Goal: Task Accomplishment & Management: Use online tool/utility

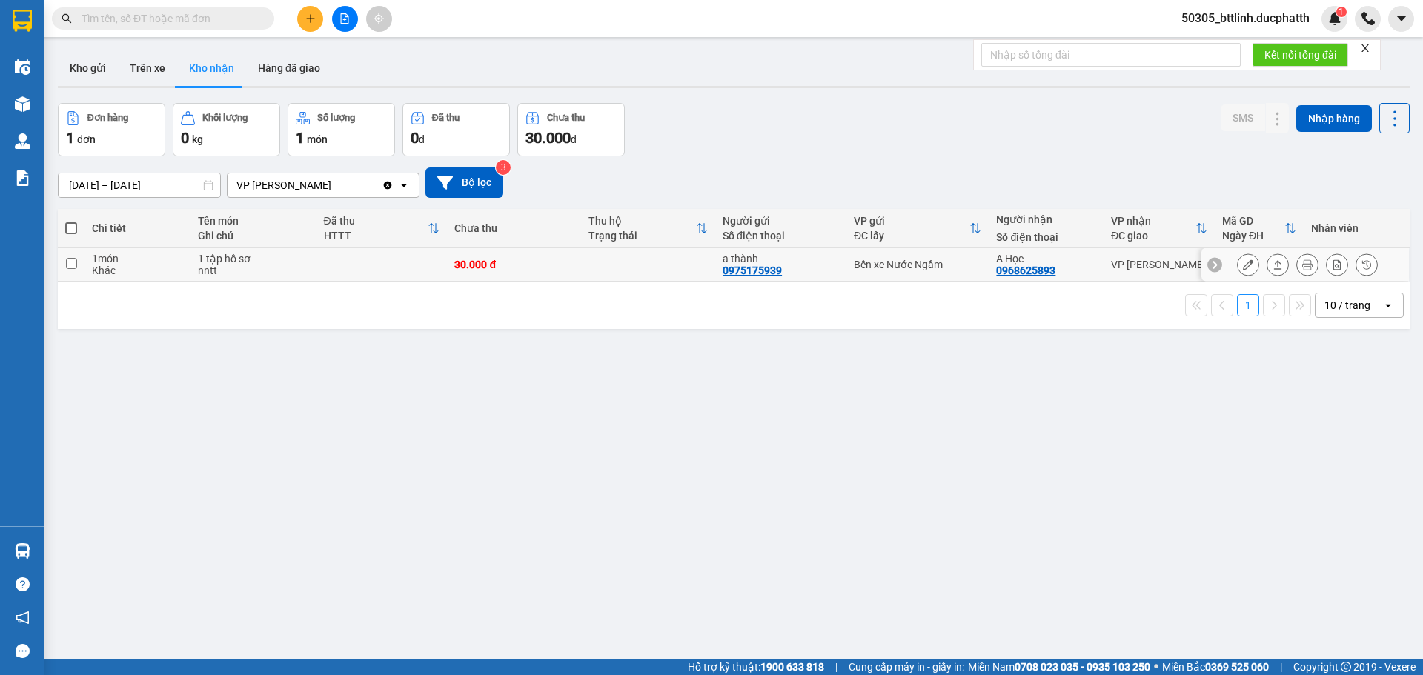
click at [73, 262] on input "checkbox" at bounding box center [71, 263] width 11 height 11
checkbox input "true"
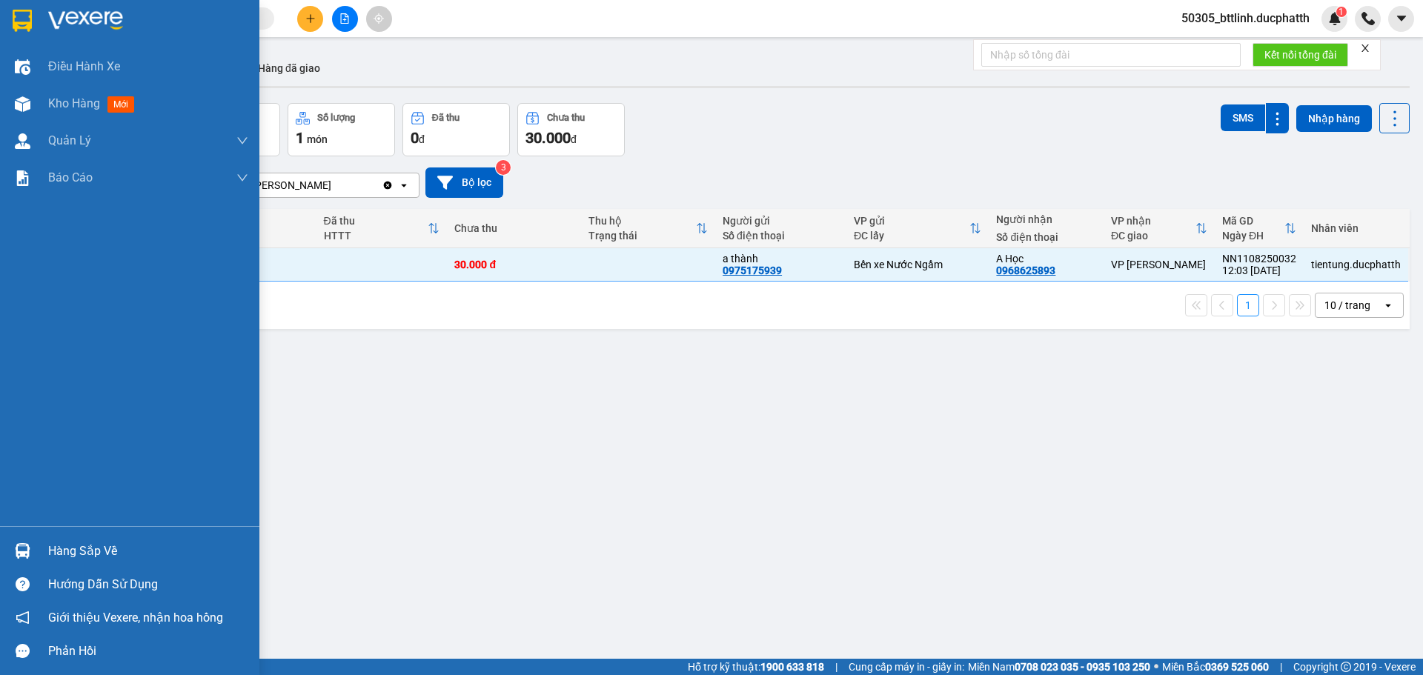
click at [18, 549] on img at bounding box center [23, 551] width 16 height 16
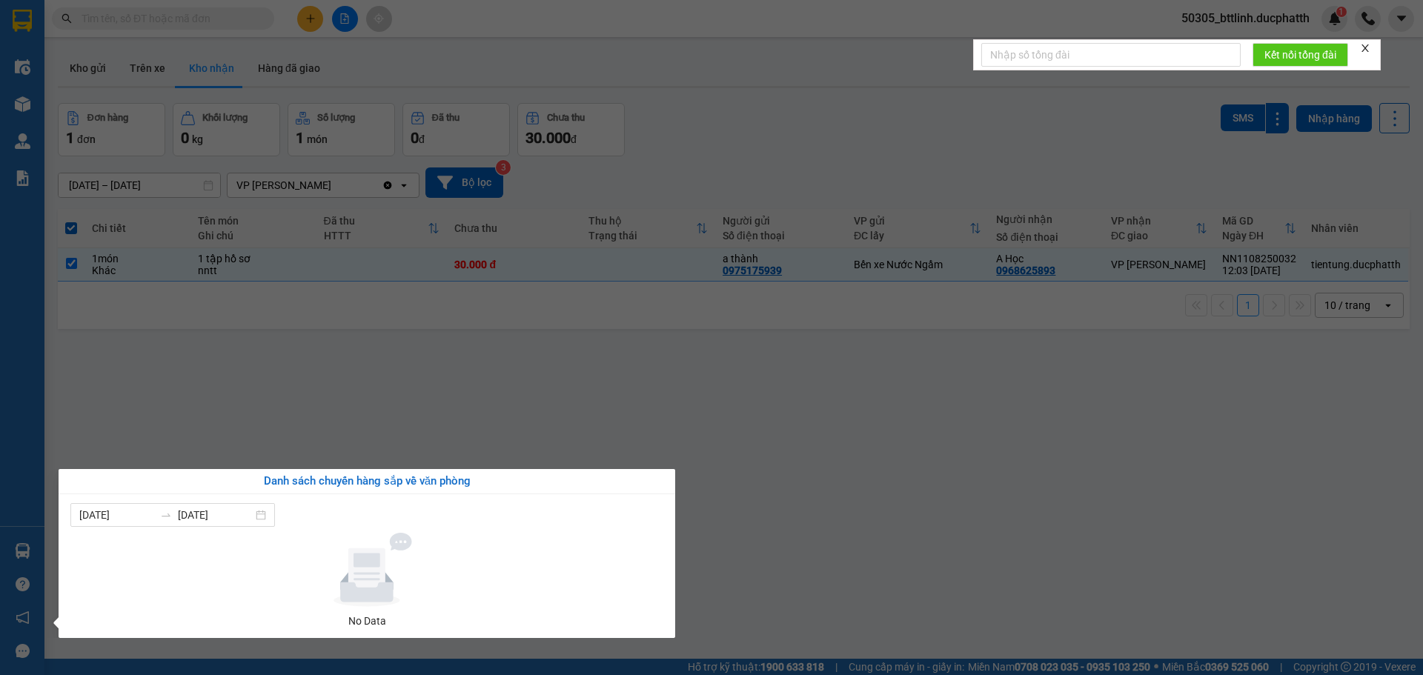
click at [702, 428] on section "Kết quả tìm kiếm ( 0 ) Bộ lọc No Data 50305_bttlinh.ducphatth 1 Điều hành xe Kh…" at bounding box center [711, 337] width 1423 height 675
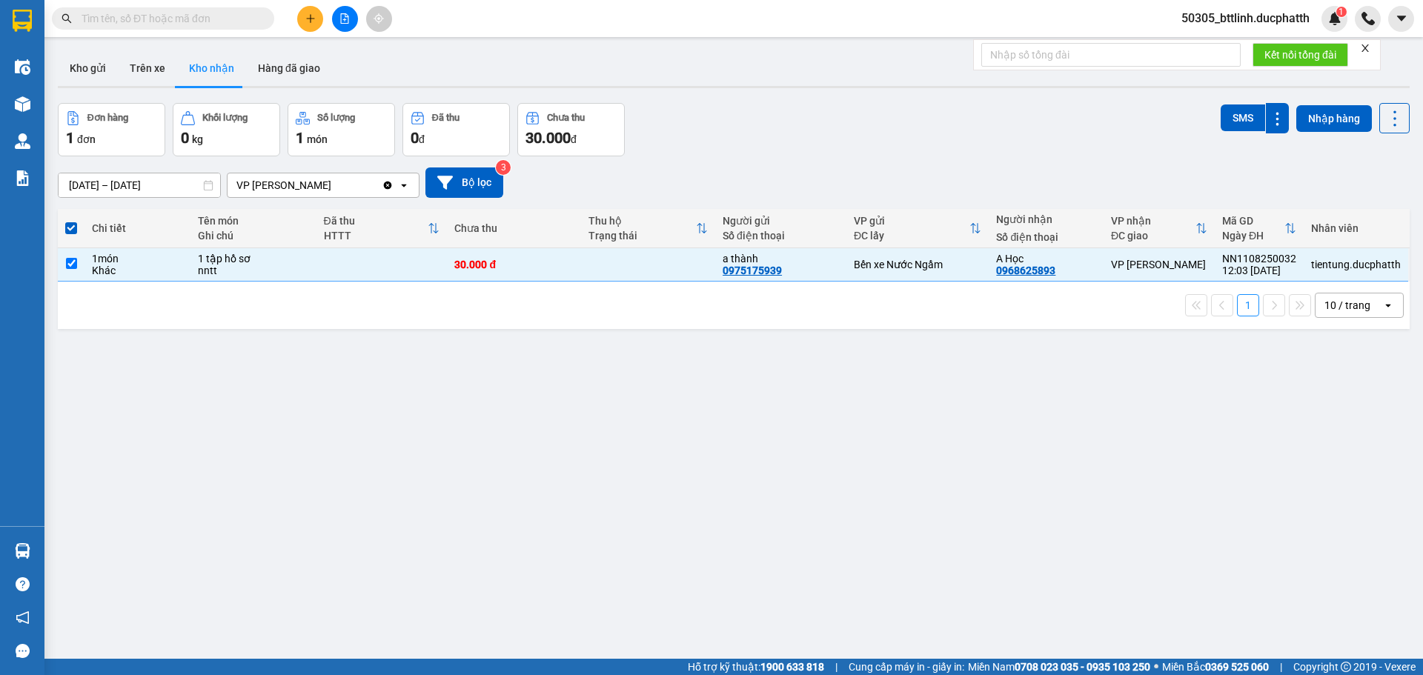
click at [311, 17] on icon "plus" at bounding box center [310, 18] width 10 height 10
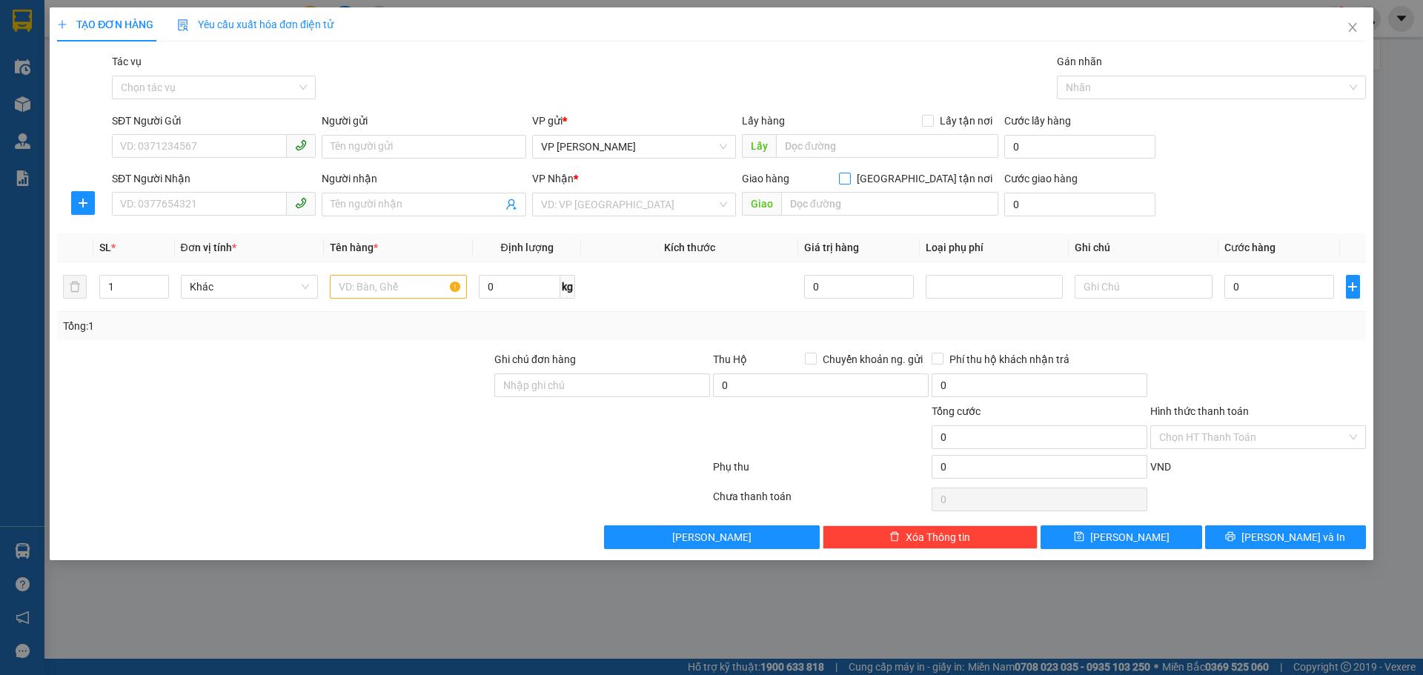
click at [849, 182] on input "[GEOGRAPHIC_DATA] tận nơi" at bounding box center [844, 178] width 10 height 10
checkbox input "true"
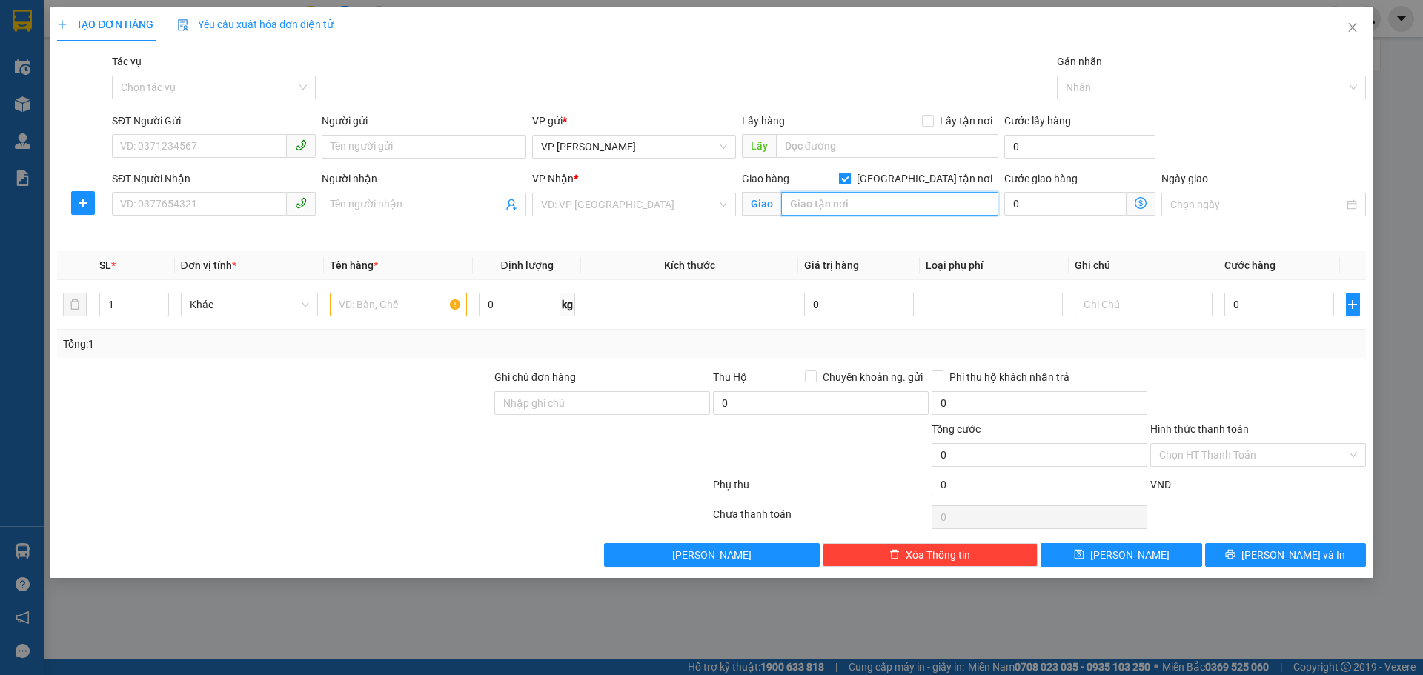
click at [874, 215] on input "text" at bounding box center [889, 204] width 217 height 24
type input "[PERSON_NAME]"
click at [1142, 210] on span at bounding box center [1140, 204] width 29 height 24
click at [393, 306] on input "text" at bounding box center [398, 305] width 137 height 24
type input "1TH ĐỒ ĂN"
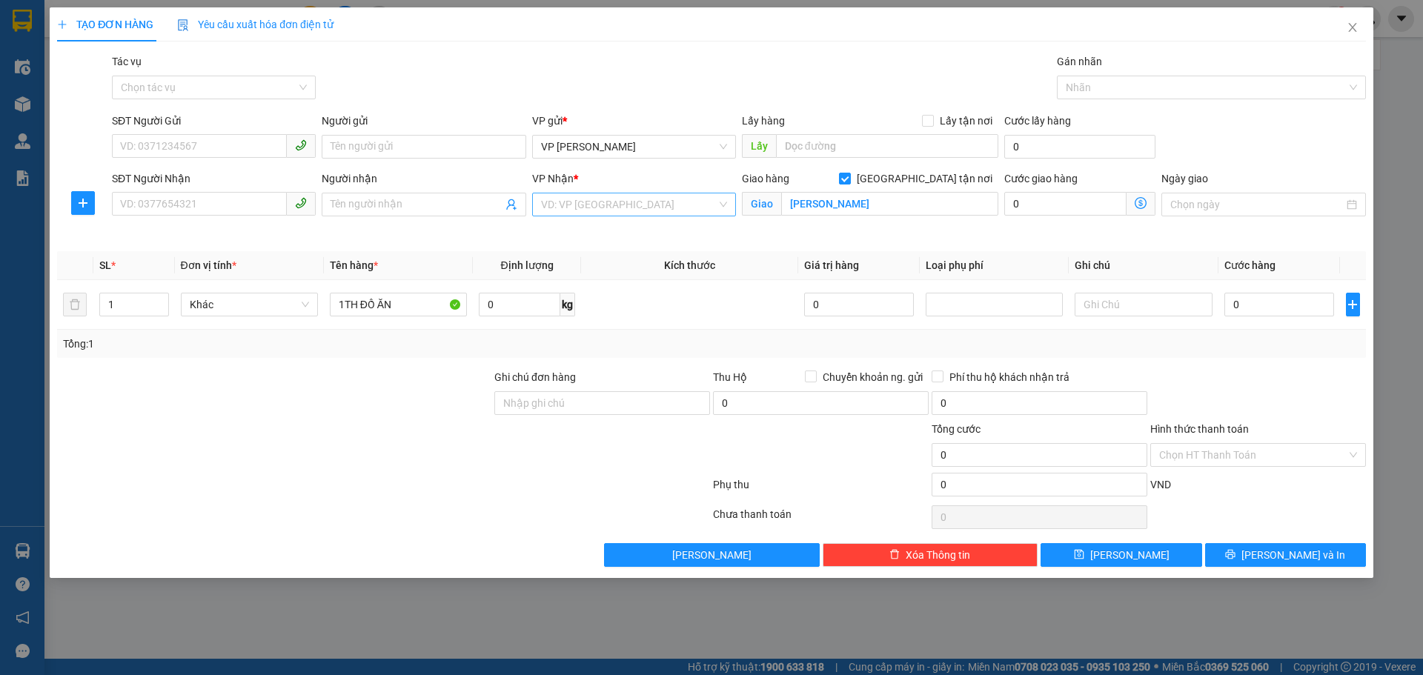
click at [611, 210] on input "search" at bounding box center [629, 204] width 176 height 22
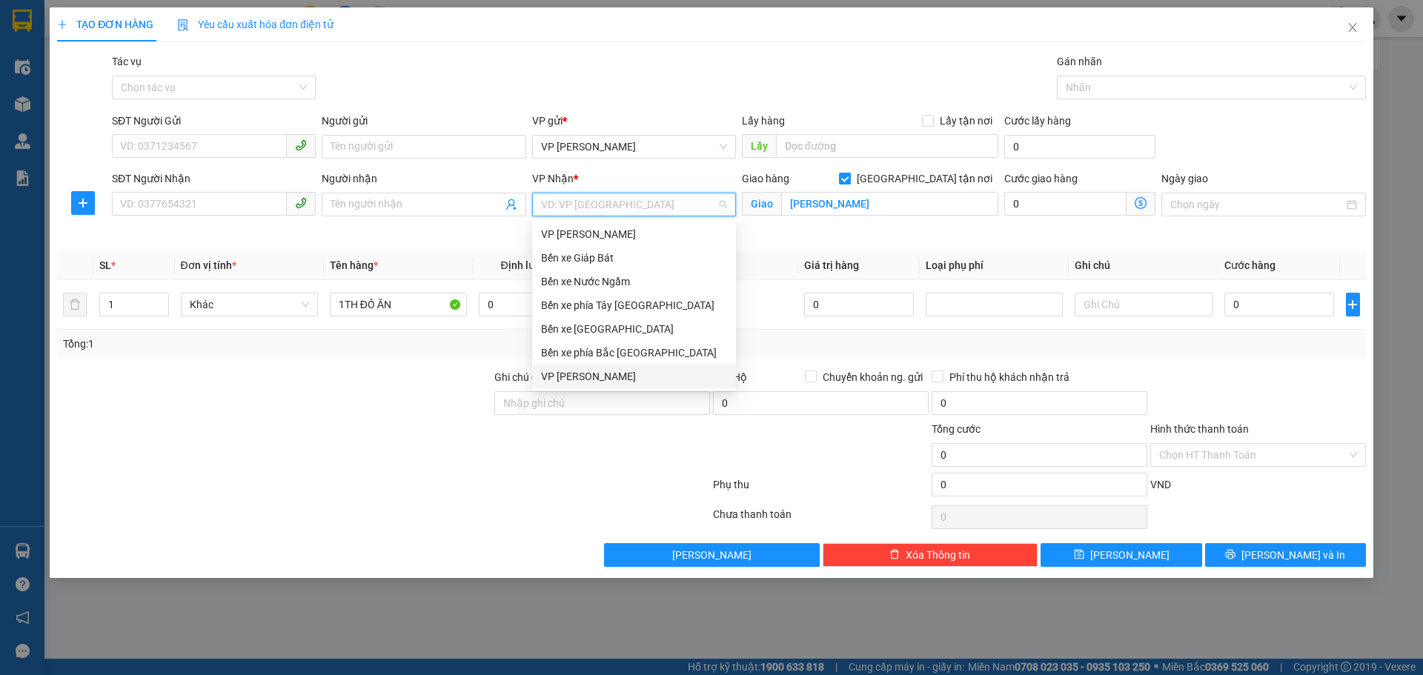
click at [566, 383] on div "VP [PERSON_NAME]" at bounding box center [634, 376] width 186 height 16
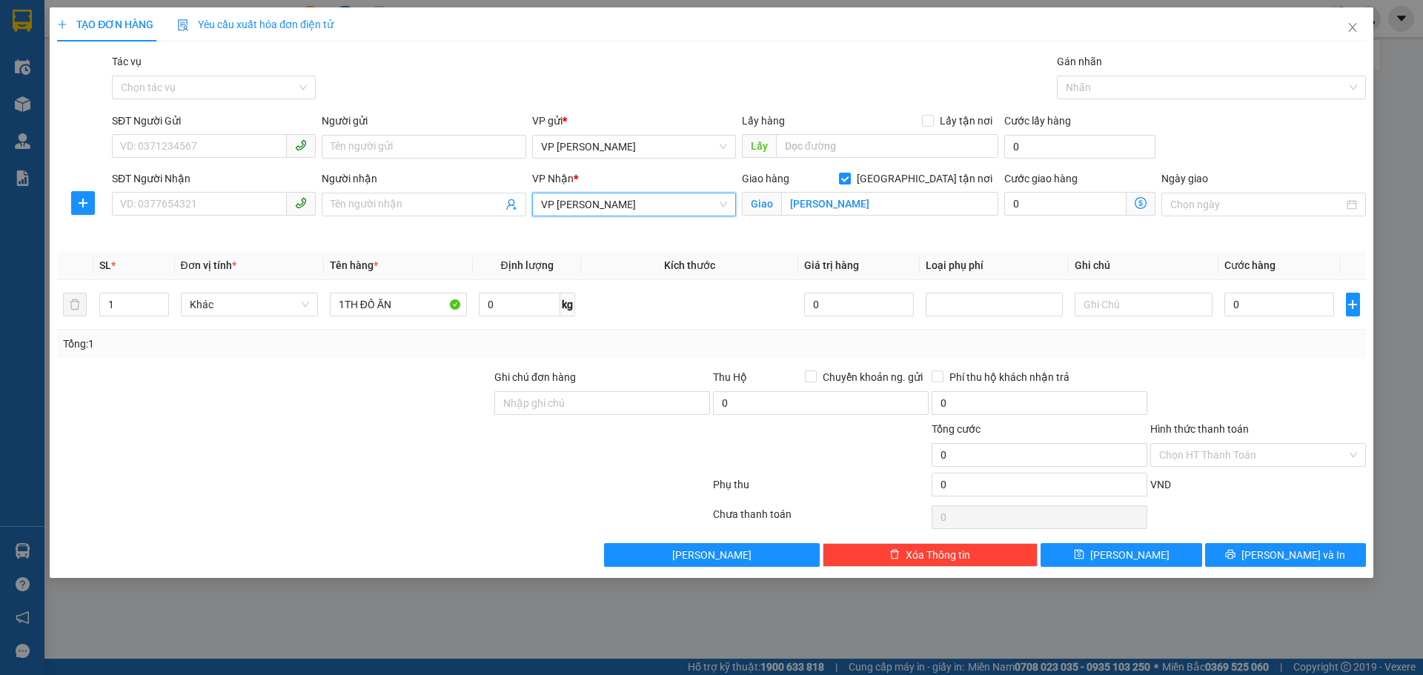
click at [1137, 202] on icon "dollar-circle" at bounding box center [1140, 203] width 12 height 12
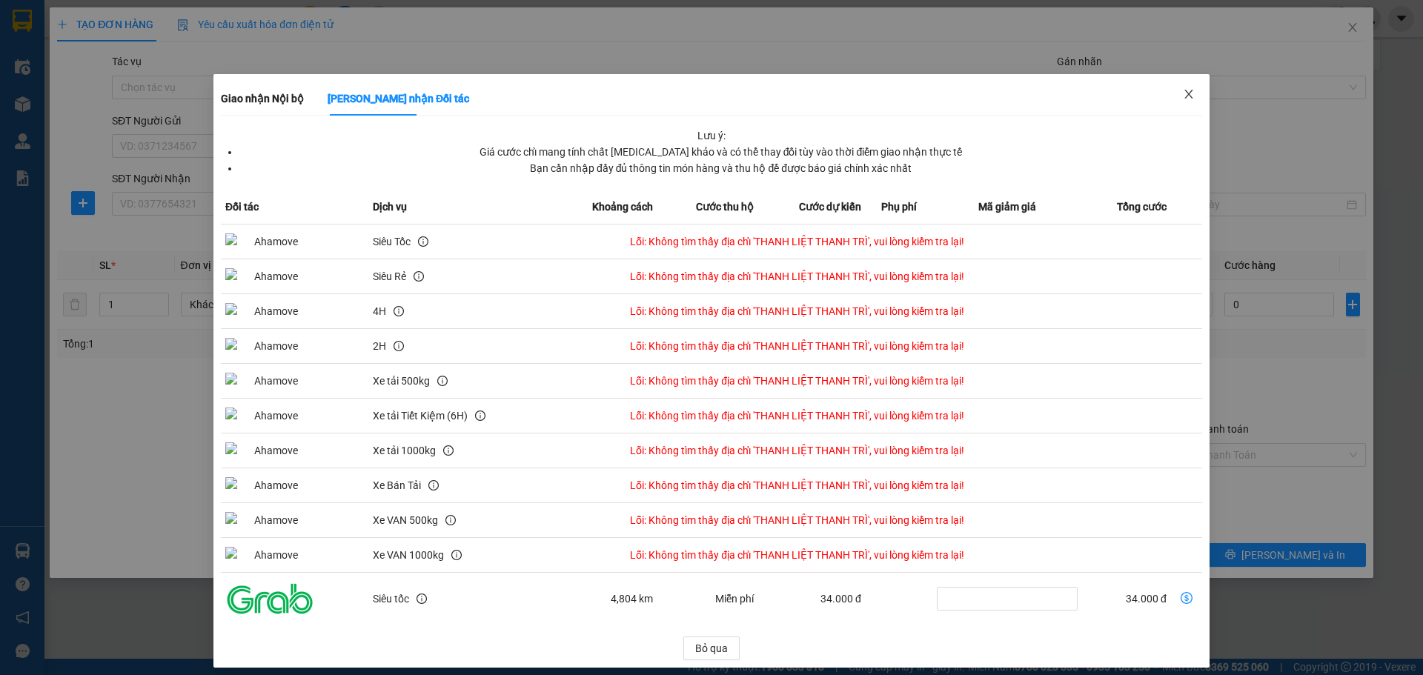
click at [1183, 100] on icon "close" at bounding box center [1189, 94] width 12 height 12
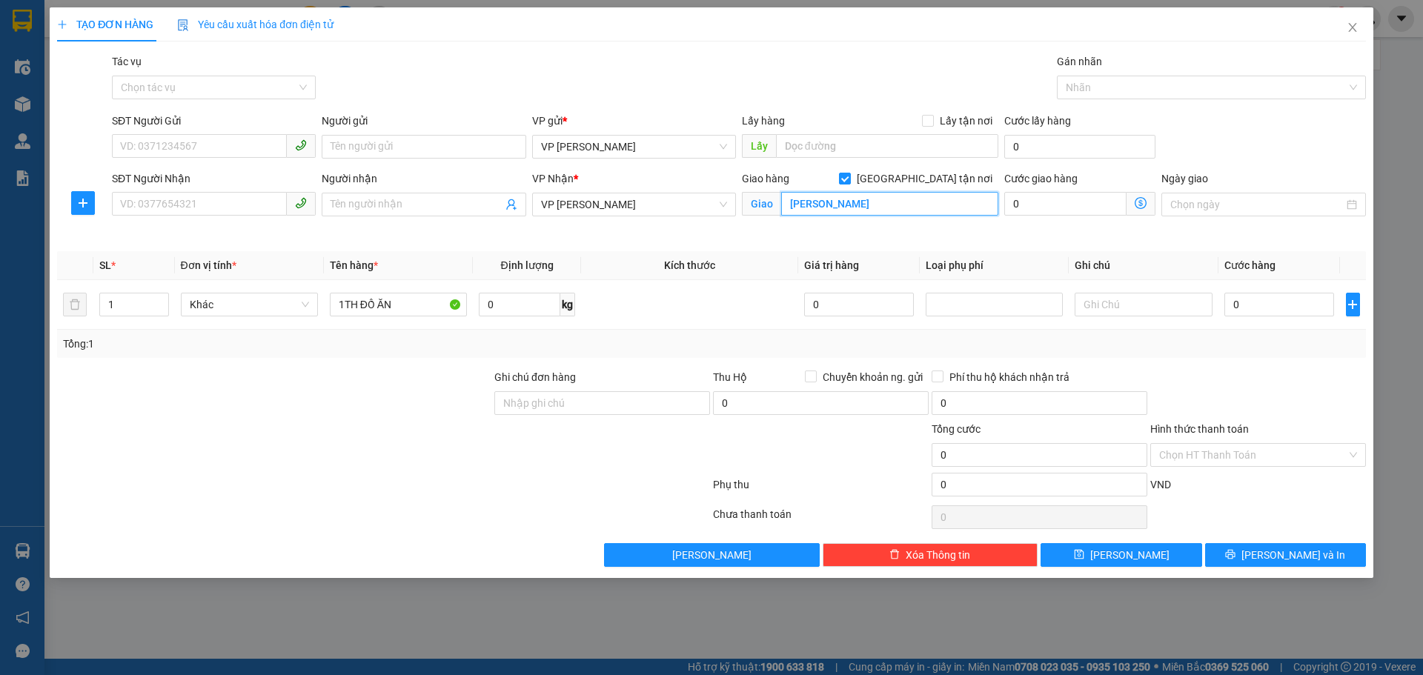
click at [912, 199] on input "[PERSON_NAME]" at bounding box center [889, 204] width 217 height 24
click at [1346, 22] on icon "close" at bounding box center [1352, 27] width 12 height 12
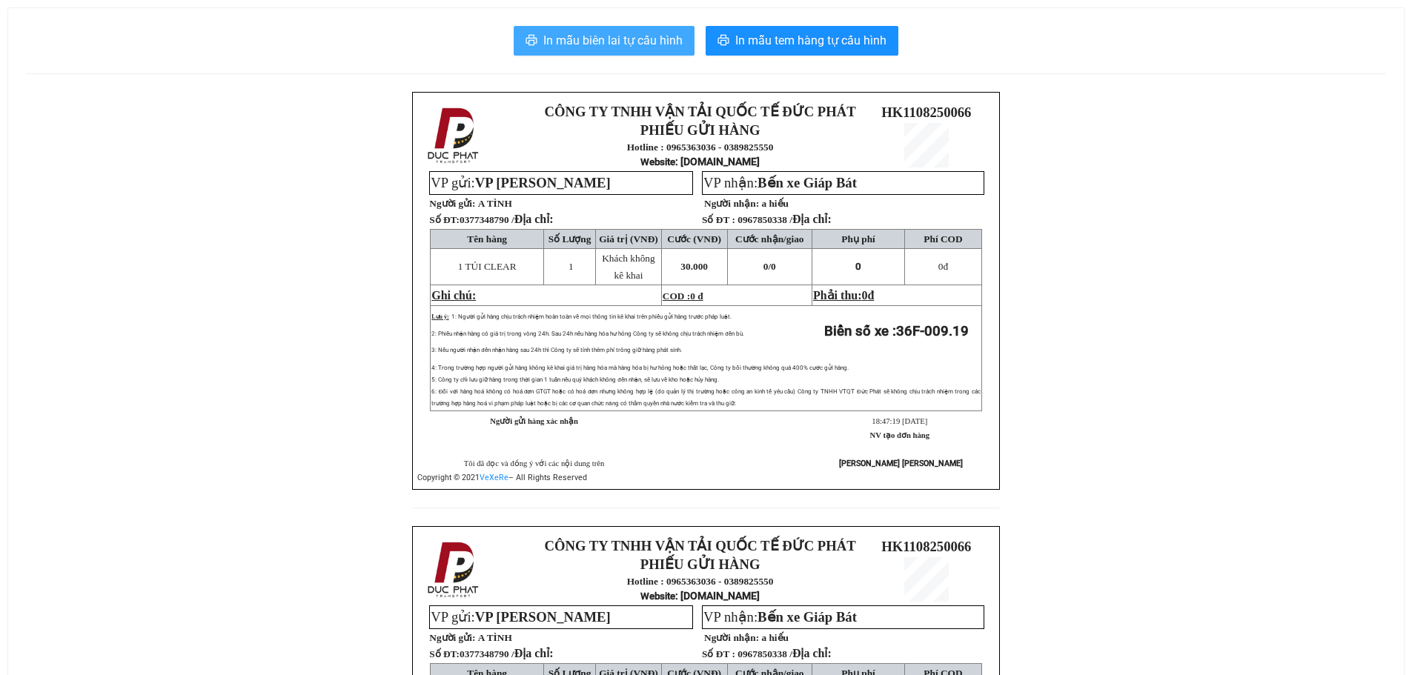
click at [597, 49] on span "In mẫu biên lai tự cấu hình" at bounding box center [612, 40] width 139 height 19
click at [594, 37] on span "In mẫu biên lai tự cấu hình" at bounding box center [612, 40] width 139 height 19
click at [605, 34] on span "In mẫu biên lai tự cấu hình" at bounding box center [612, 40] width 139 height 19
